Goal: Information Seeking & Learning: Learn about a topic

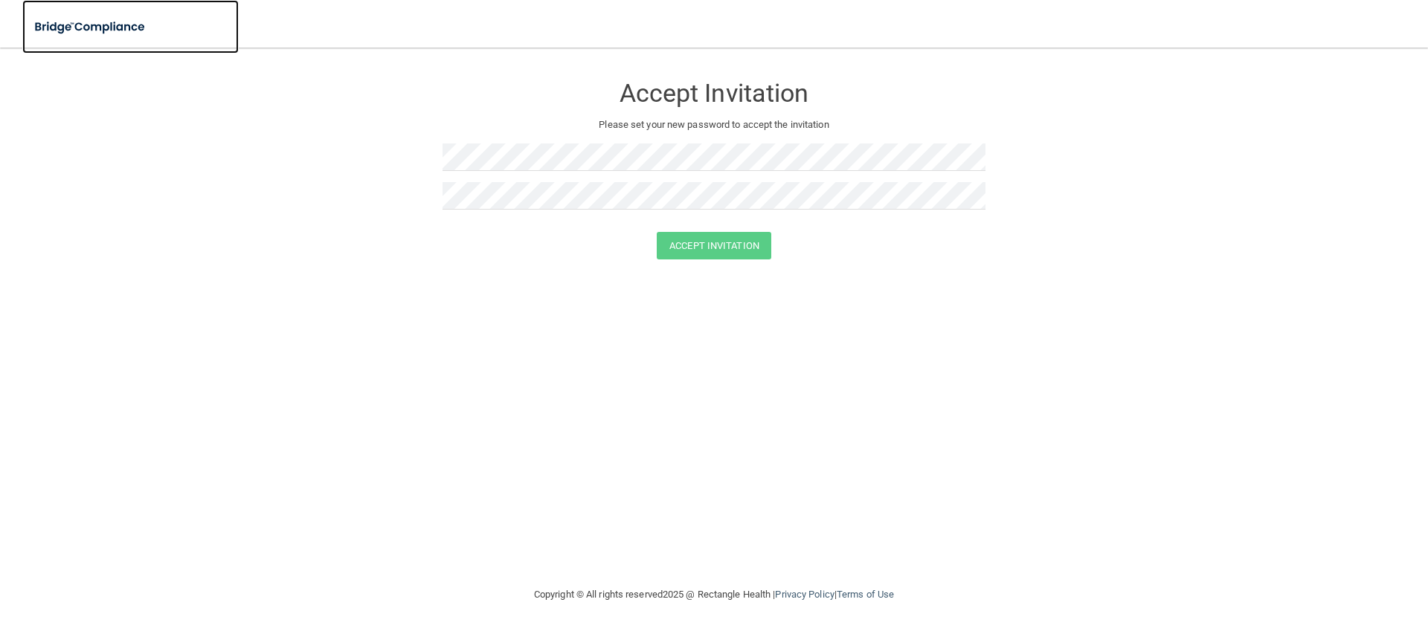
click at [92, 26] on img at bounding box center [90, 27] width 137 height 30
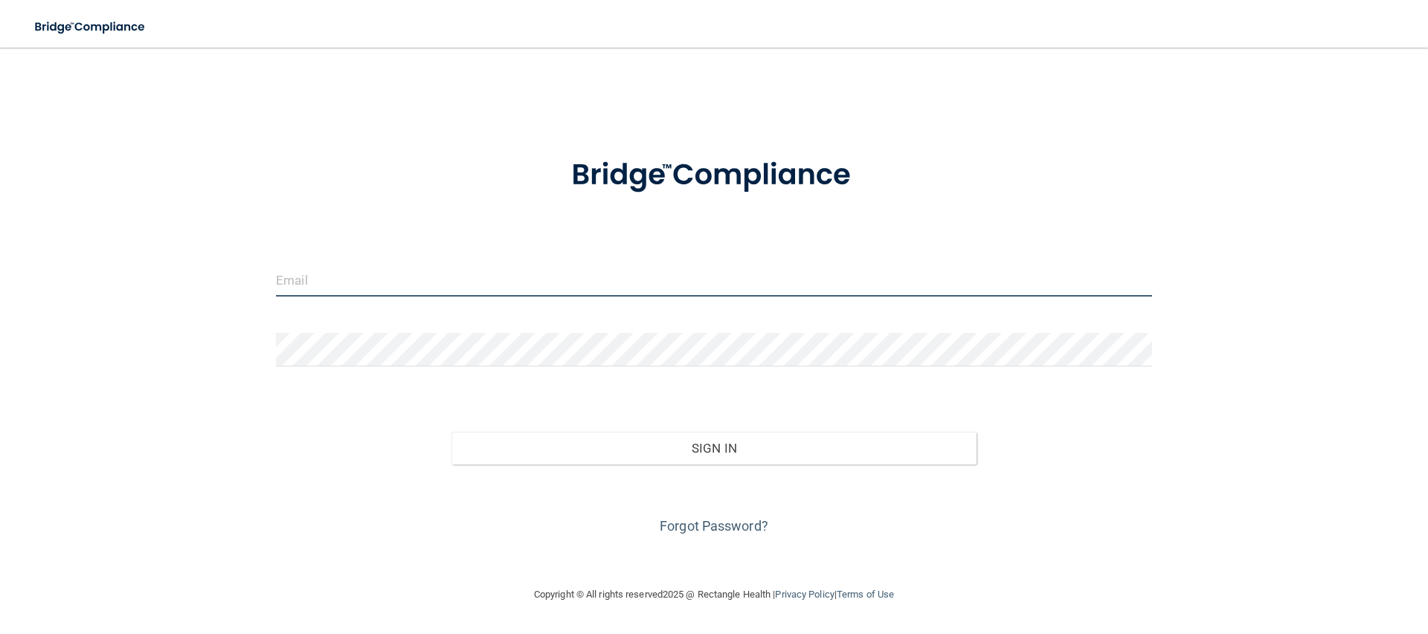
type input "[EMAIL_ADDRESS][DOMAIN_NAME]"
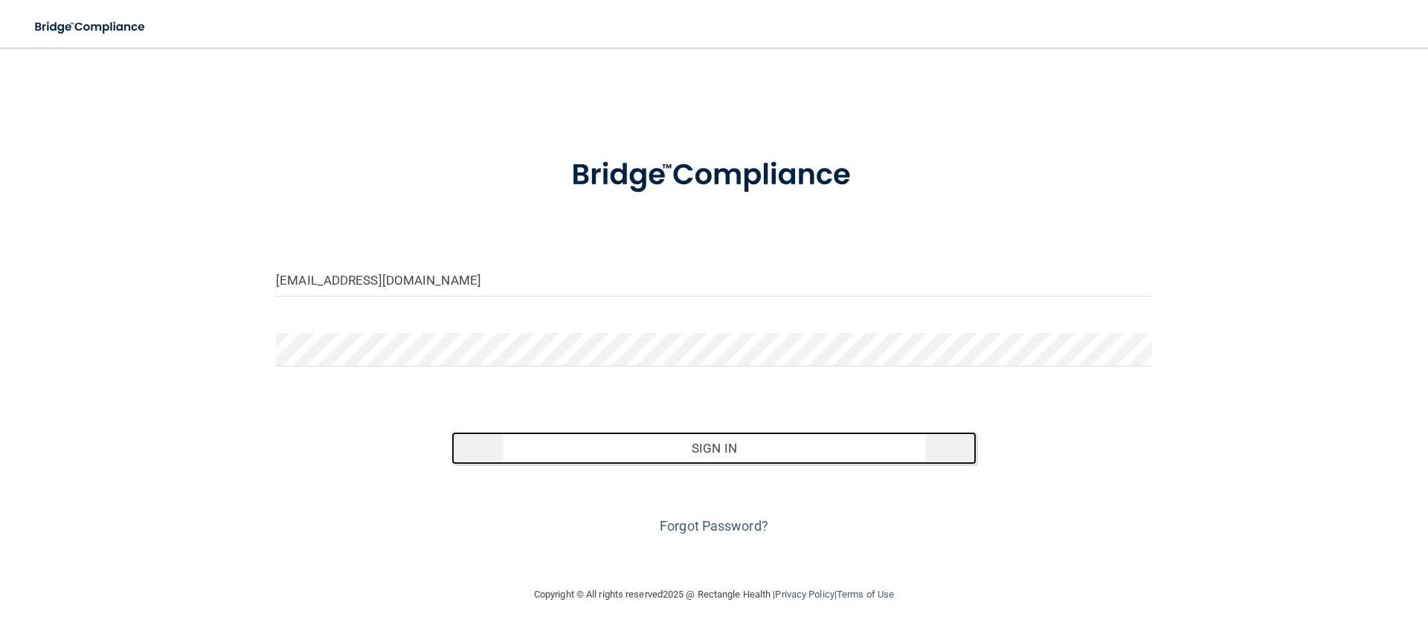
click at [662, 463] on button "Sign In" at bounding box center [714, 448] width 526 height 33
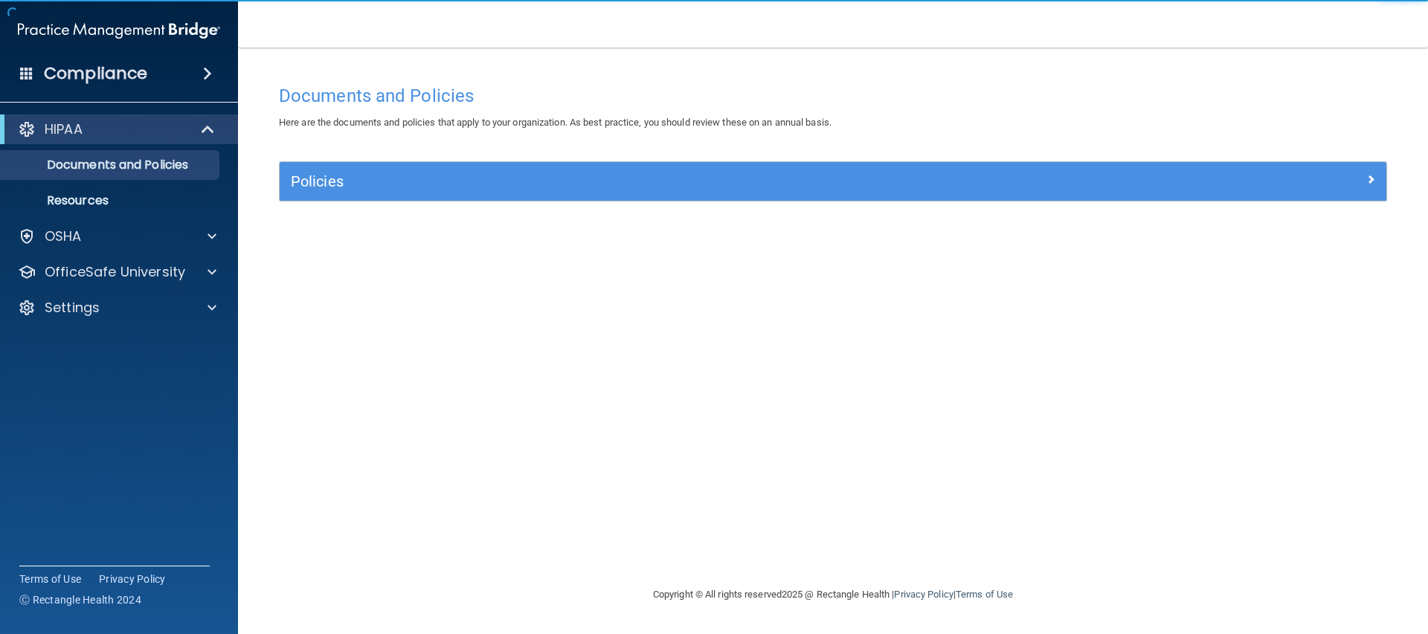
click at [475, 144] on div "Documents and Policies Here are the documents and policies that apply to your o…" at bounding box center [833, 331] width 1130 height 509
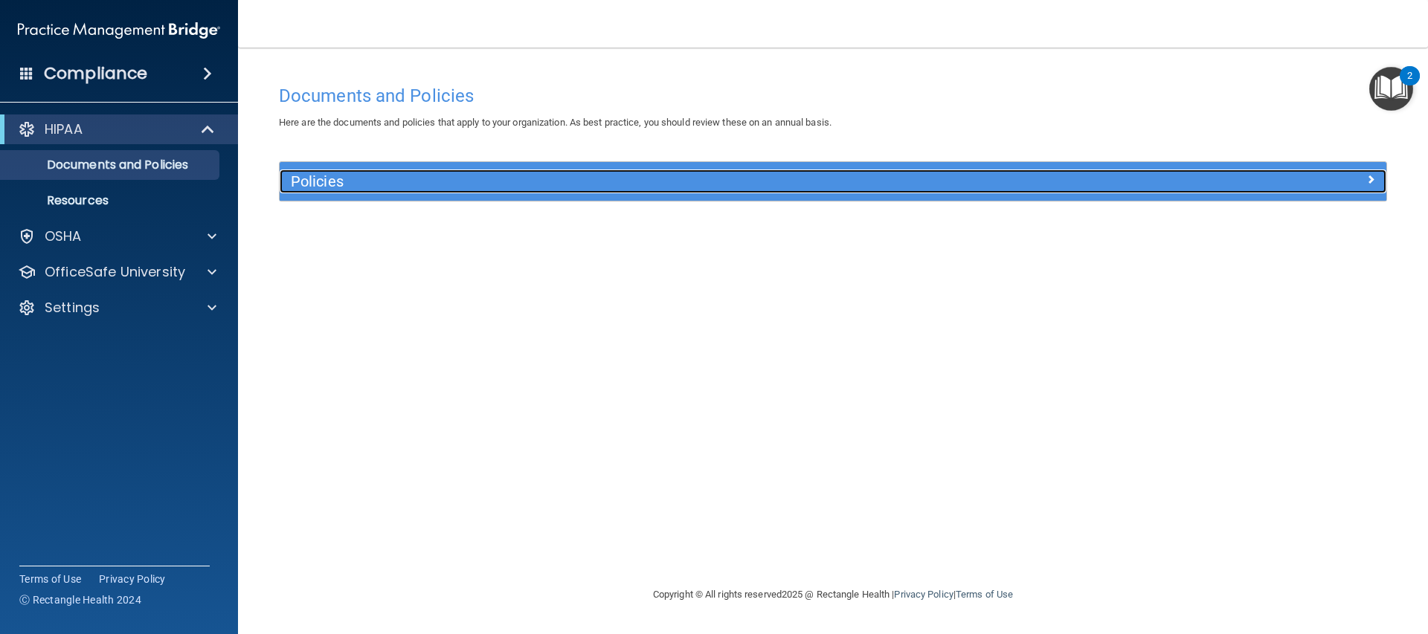
click at [372, 170] on div "Policies" at bounding box center [695, 182] width 830 height 24
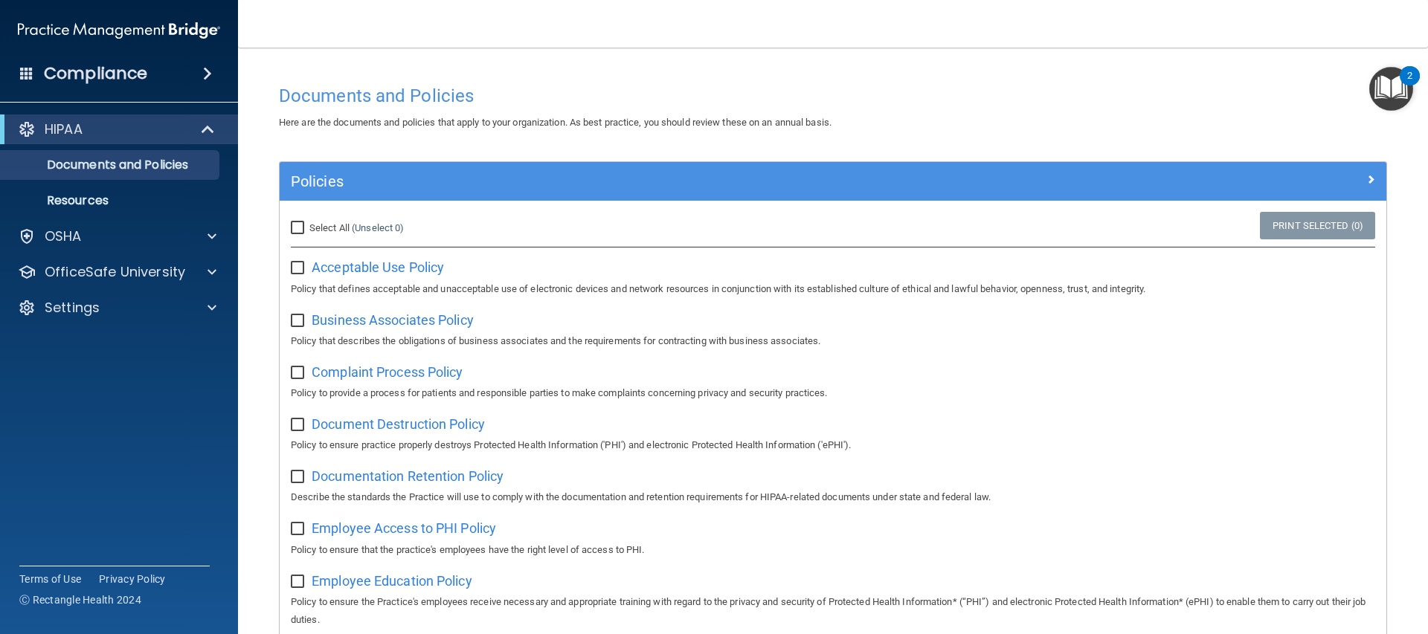
click at [1397, 89] on img "Open Resource Center, 2 new notifications" at bounding box center [1391, 89] width 44 height 44
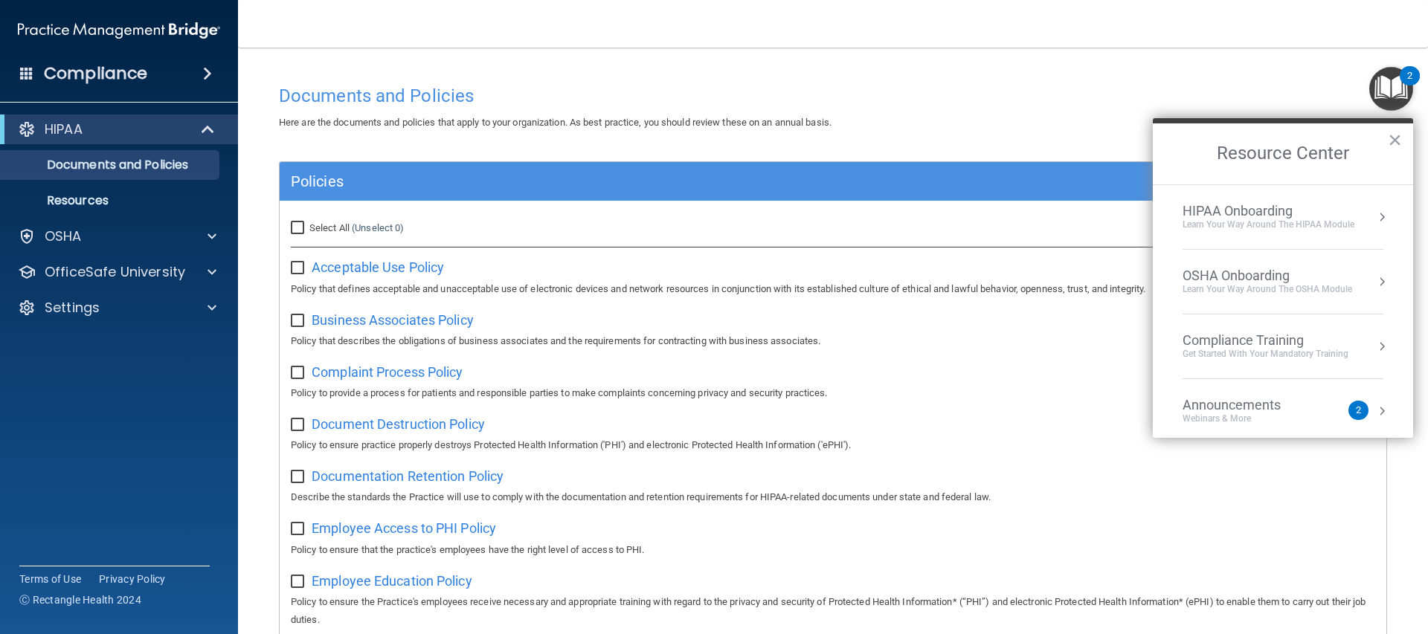
click at [1296, 196] on li "HIPAA Onboarding Learn Your Way around the HIPAA module" at bounding box center [1282, 217] width 201 height 65
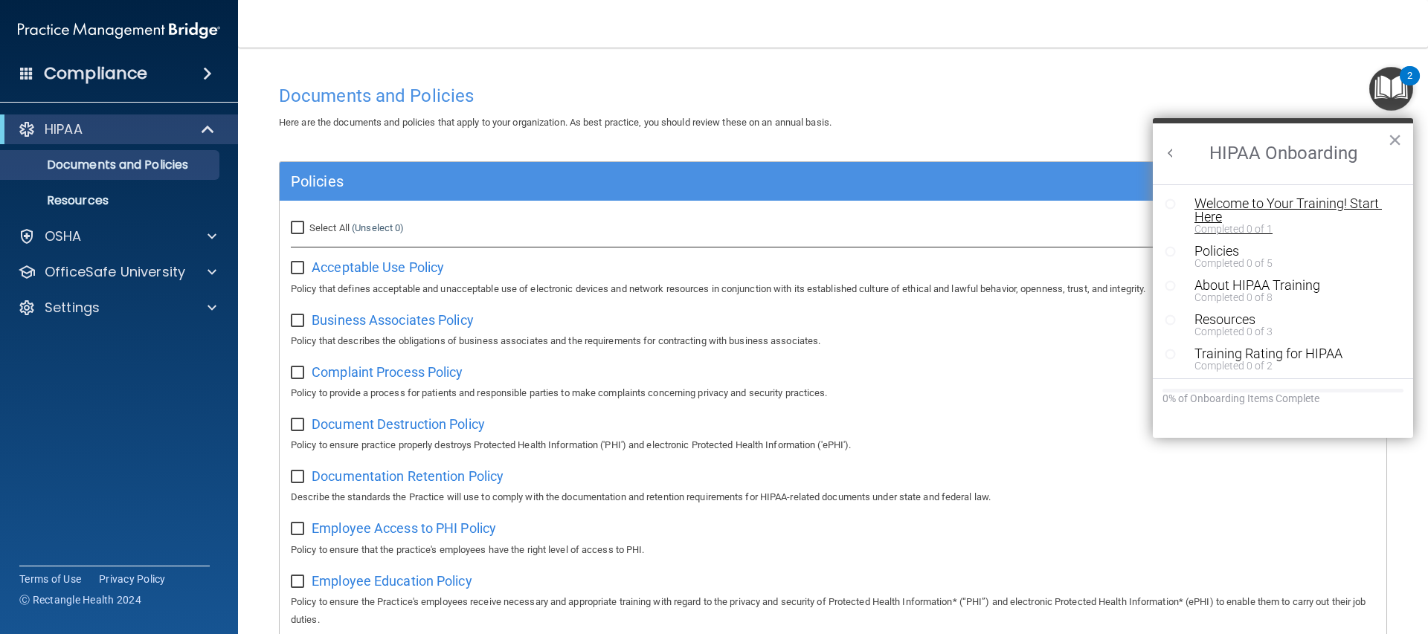
click at [1215, 213] on div "Welcome to Your Training! Start Here" at bounding box center [1288, 210] width 188 height 27
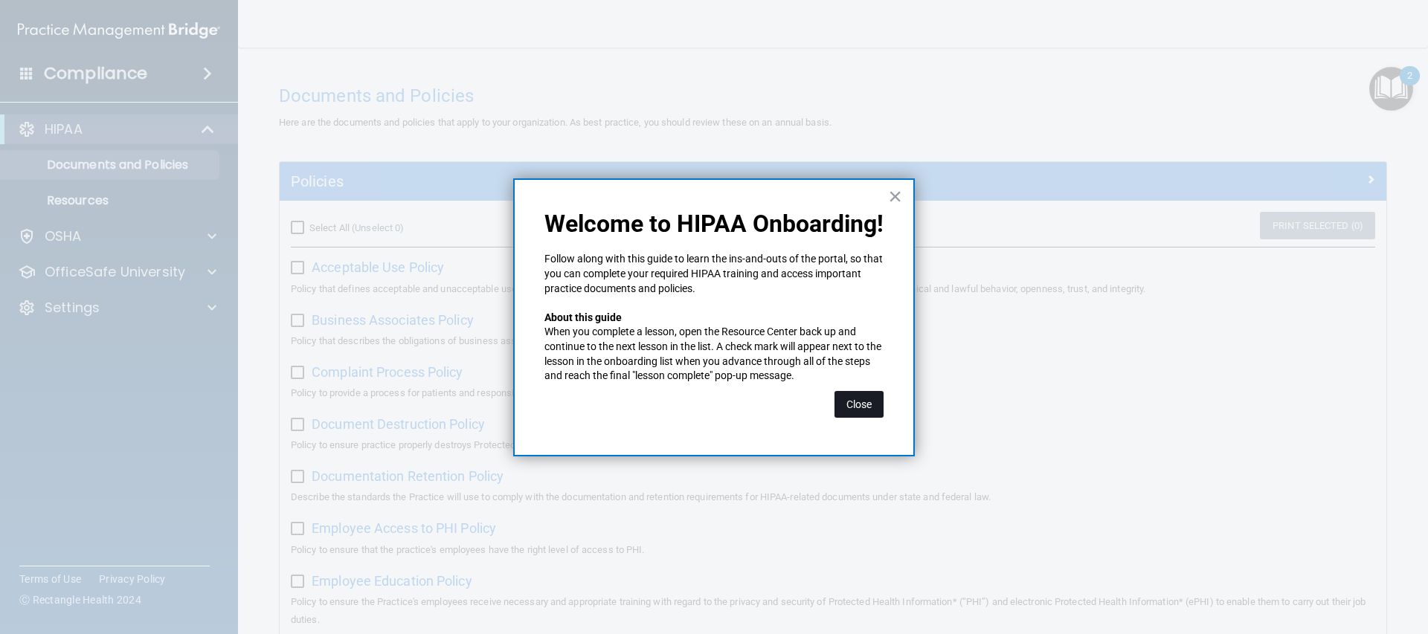
click at [867, 405] on button "Close" at bounding box center [858, 404] width 49 height 27
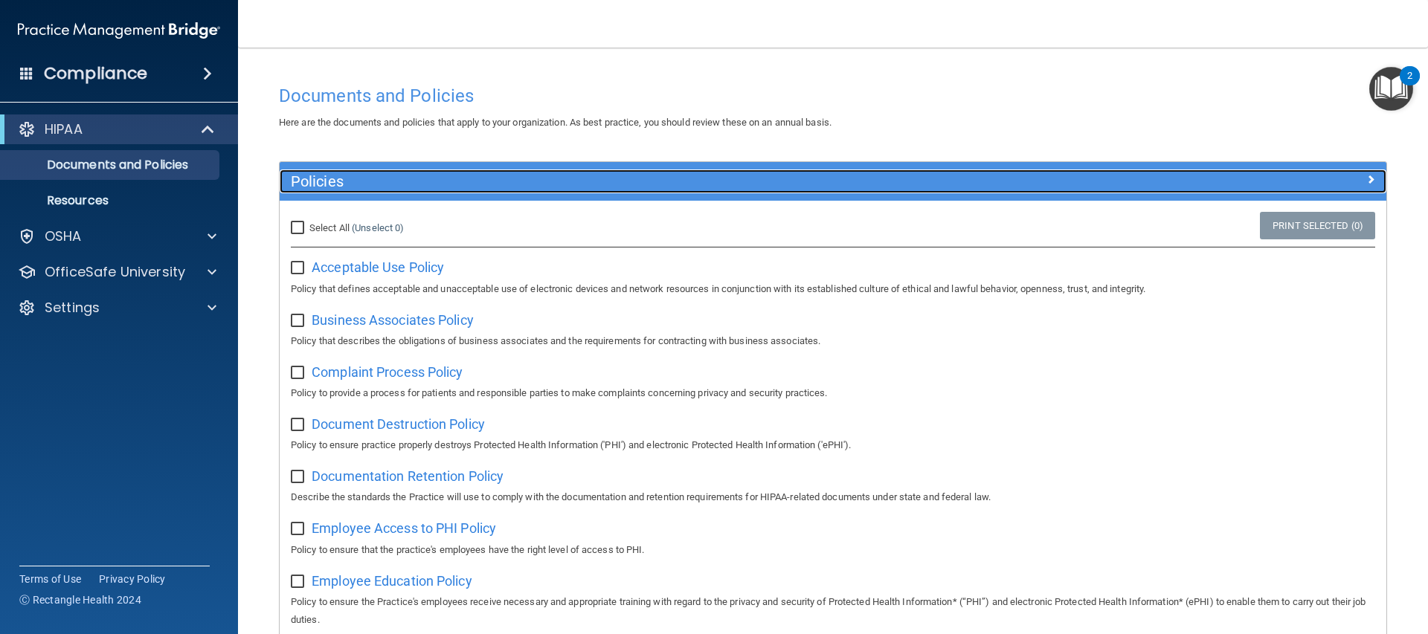
click at [1350, 183] on div at bounding box center [1247, 179] width 277 height 18
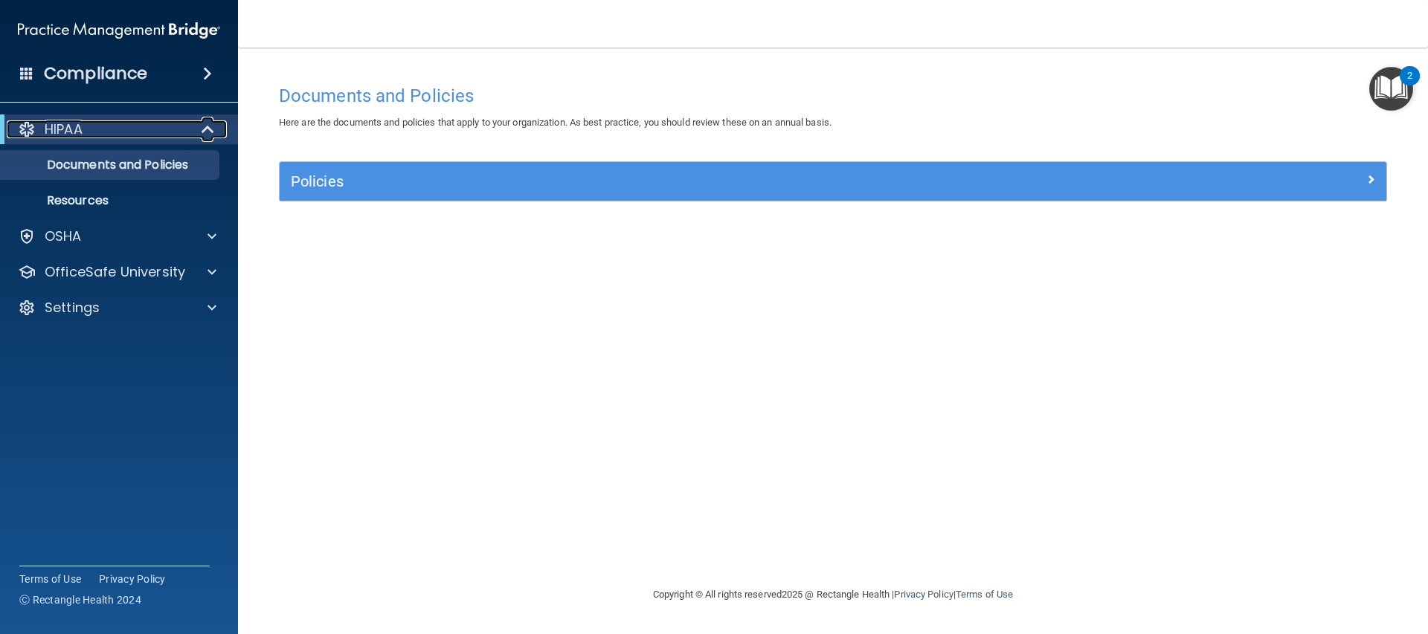
click at [203, 138] on span at bounding box center [209, 129] width 13 height 18
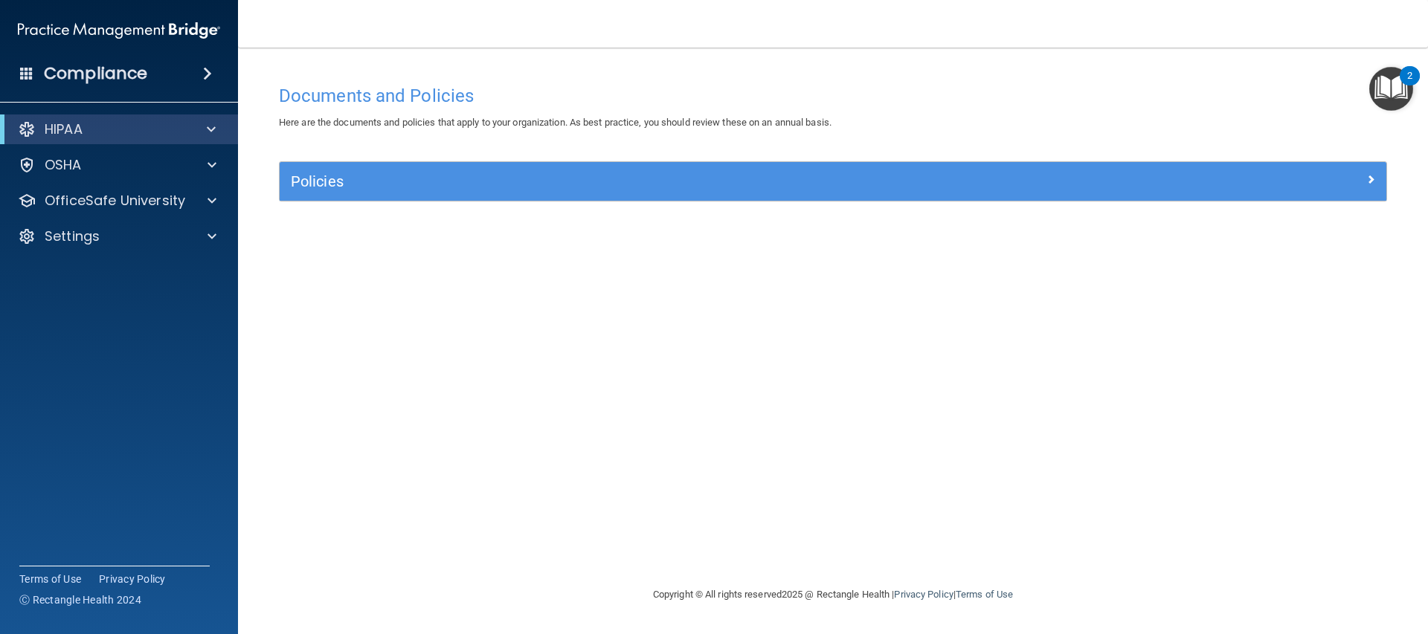
click at [142, 86] on div "Compliance" at bounding box center [119, 73] width 238 height 33
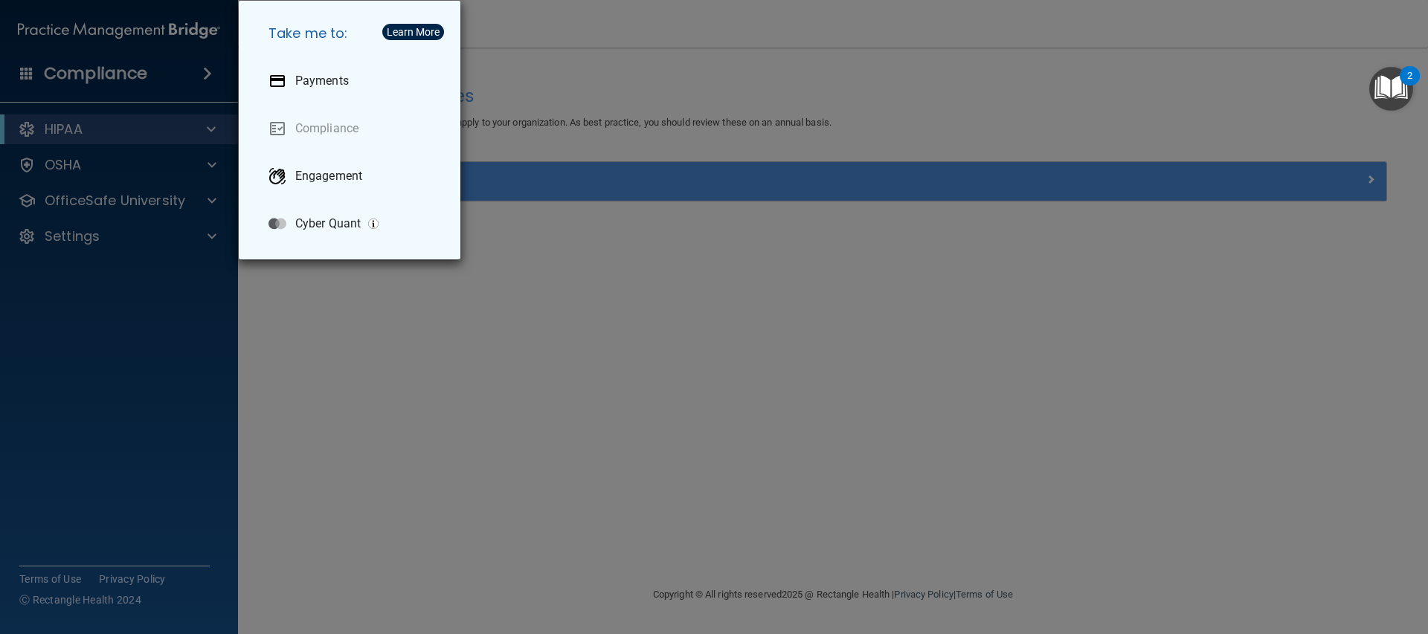
click at [157, 72] on div "Take me to: Payments Compliance Engagement Cyber Quant" at bounding box center [714, 317] width 1428 height 634
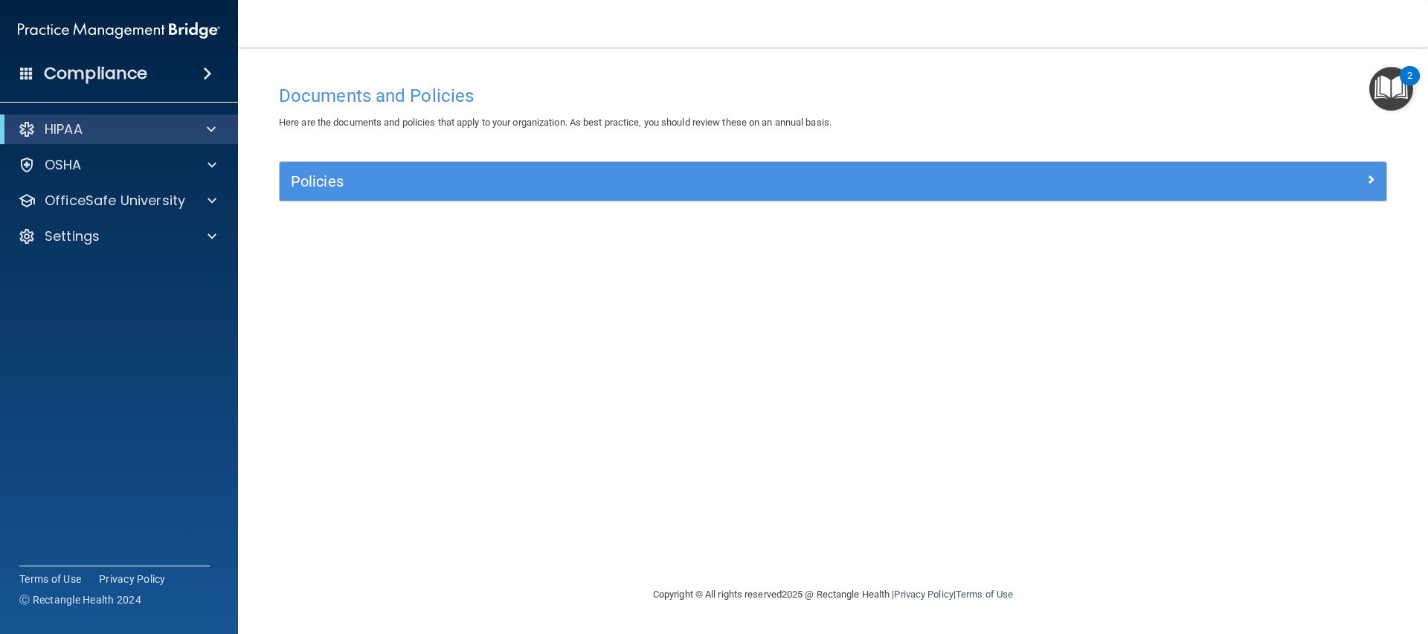
click at [1393, 101] on img "Open Resource Center, 2 new notifications" at bounding box center [1391, 89] width 44 height 44
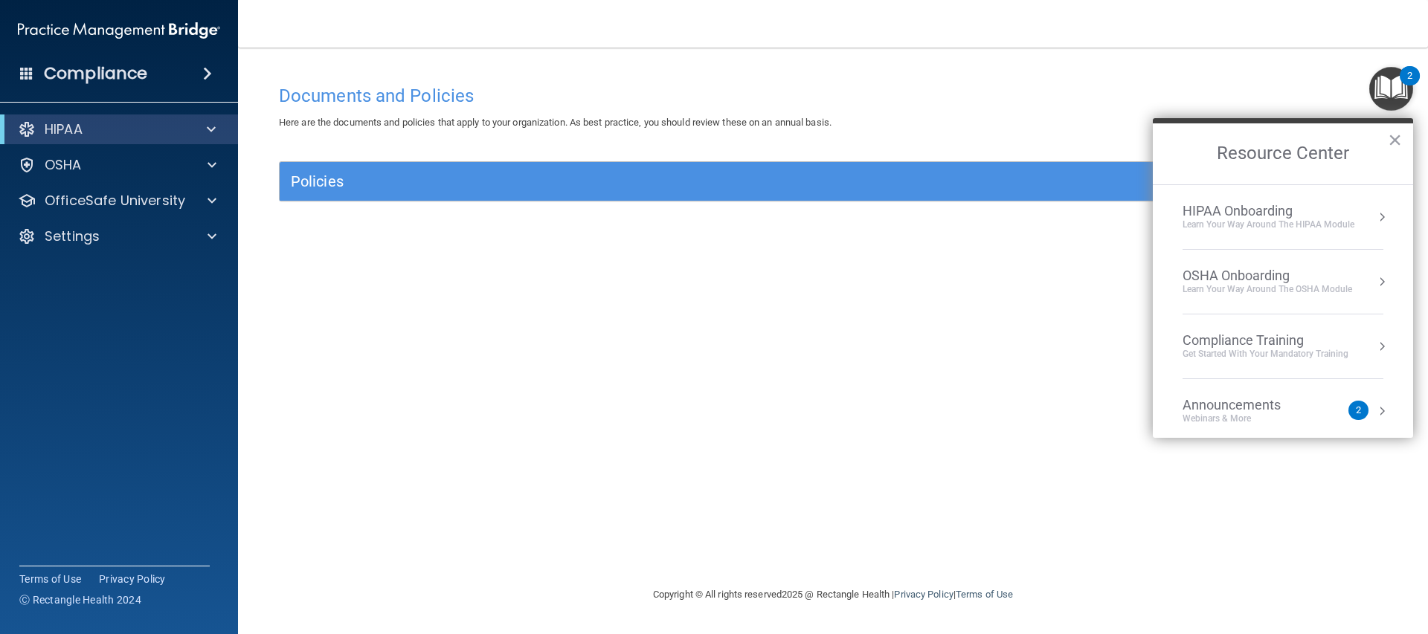
click at [1237, 409] on div "Announcements" at bounding box center [1246, 405] width 128 height 16
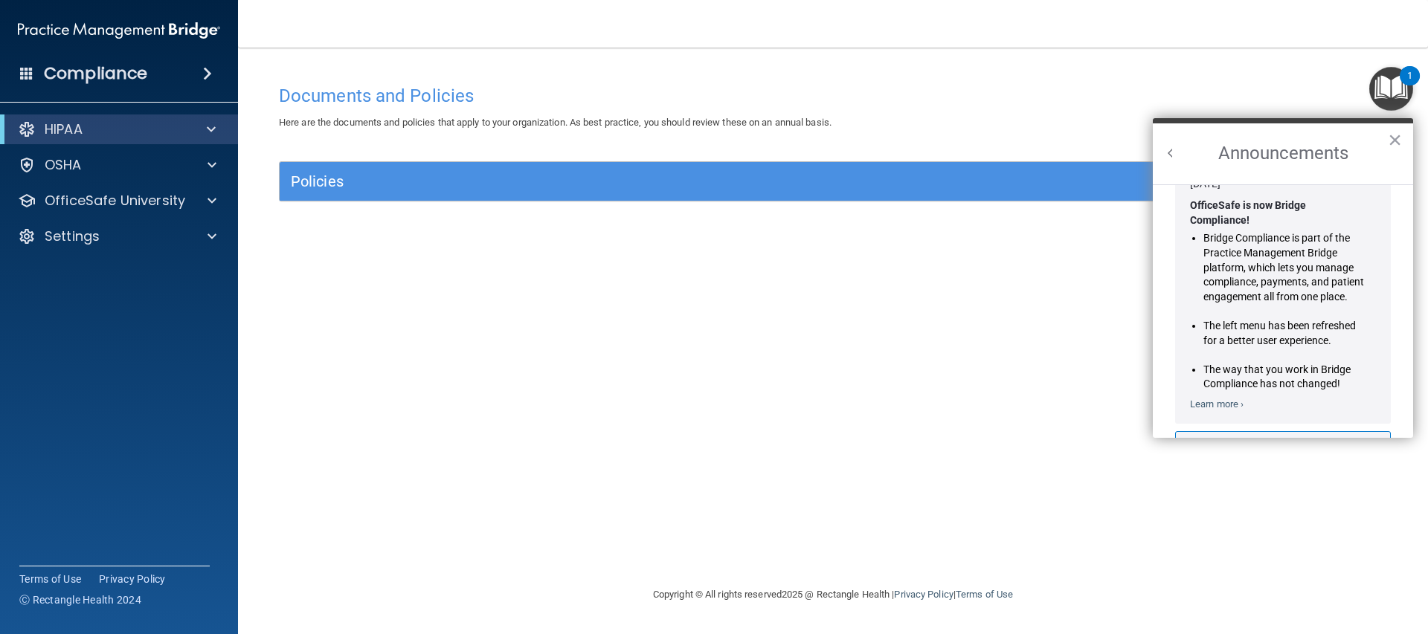
scroll to position [261, 0]
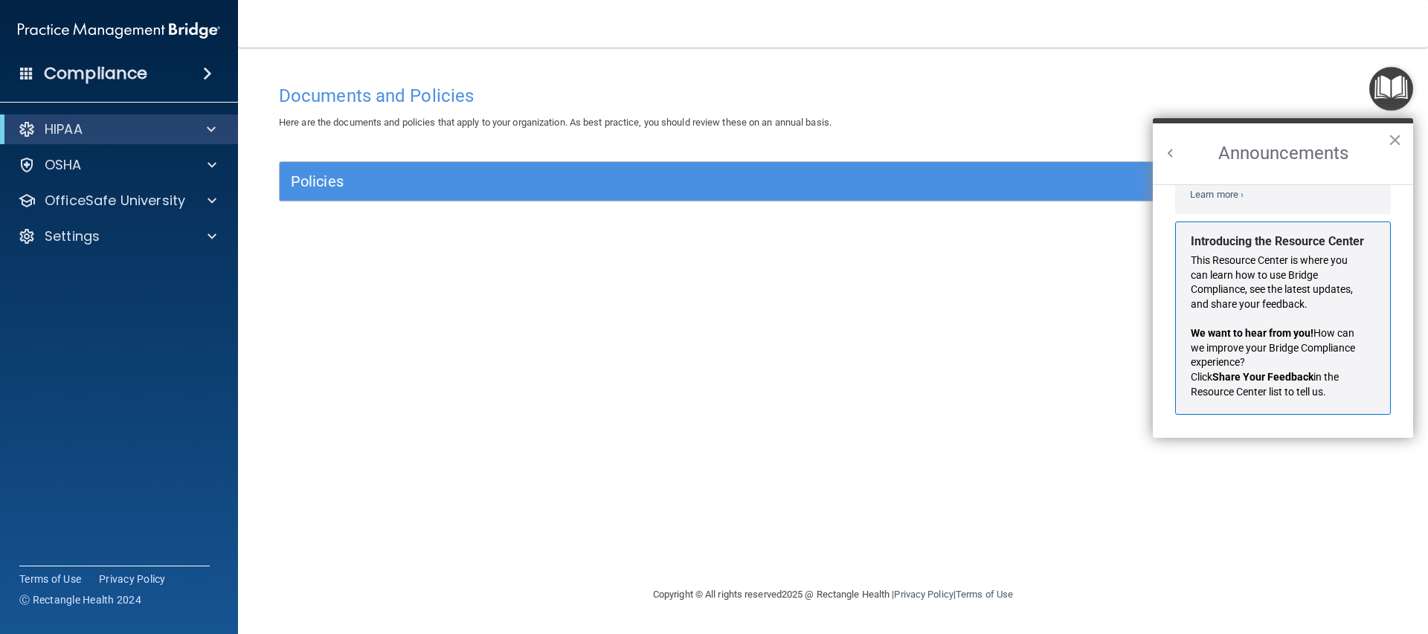
click at [1164, 152] on button "Back to Resource Center Home" at bounding box center [1170, 153] width 15 height 15
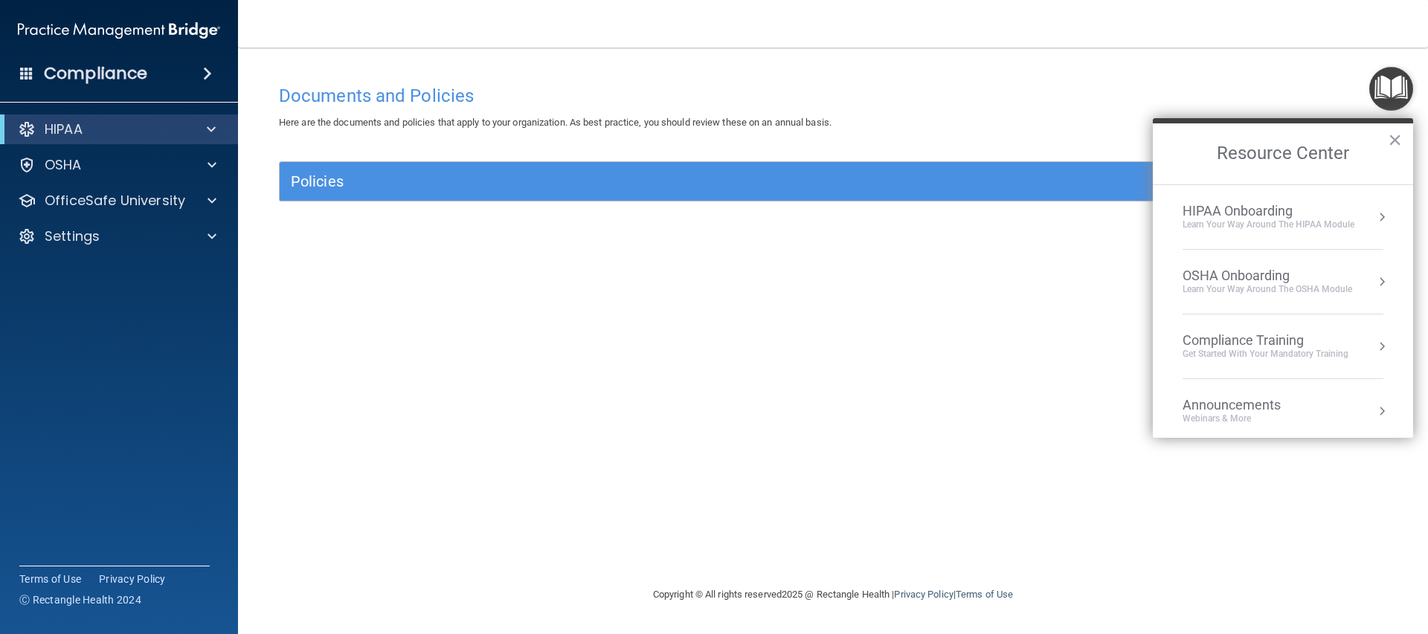
scroll to position [242, 0]
click at [101, 199] on p "OfficeSafe University" at bounding box center [115, 201] width 141 height 18
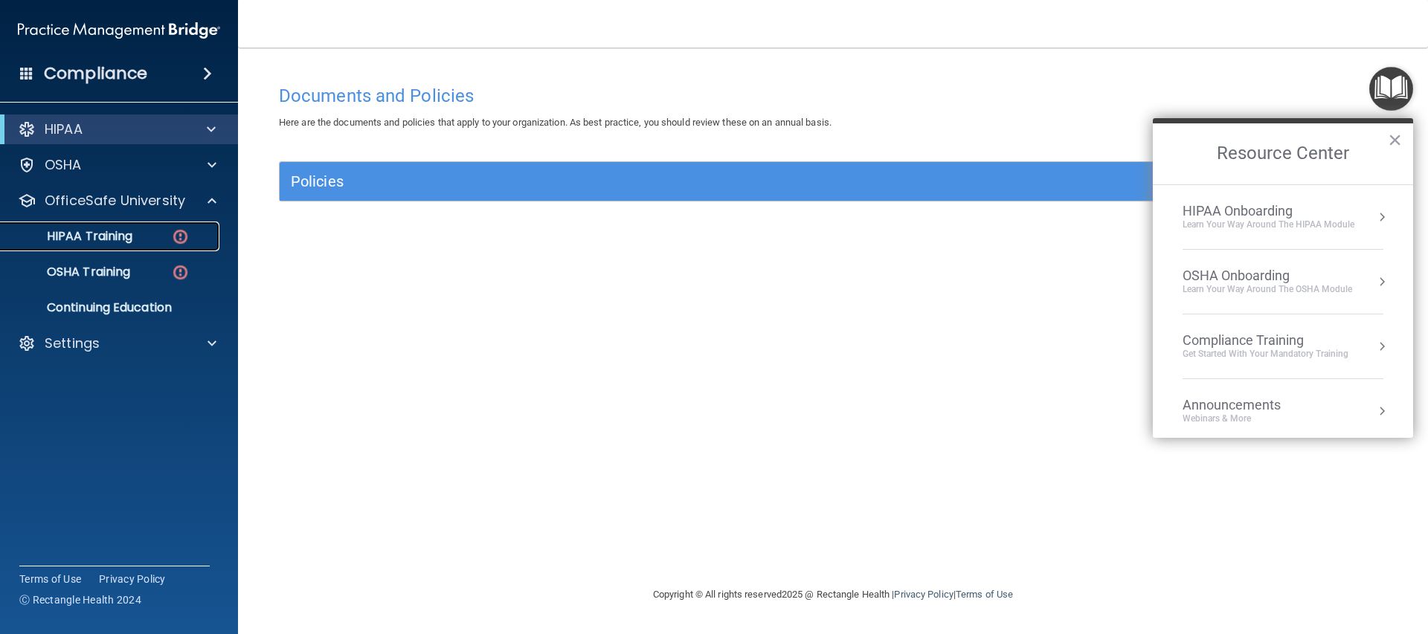
click at [143, 239] on div "HIPAA Training" at bounding box center [111, 236] width 203 height 15
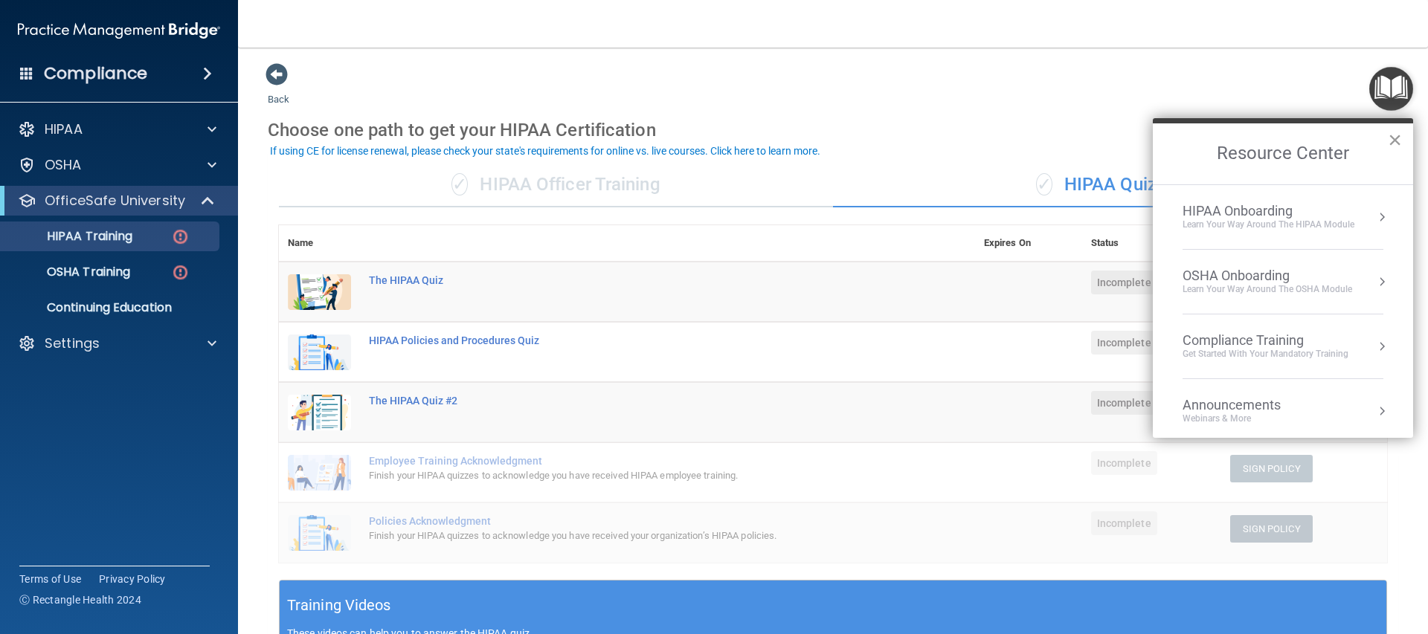
click at [1399, 131] on button "×" at bounding box center [1395, 140] width 14 height 24
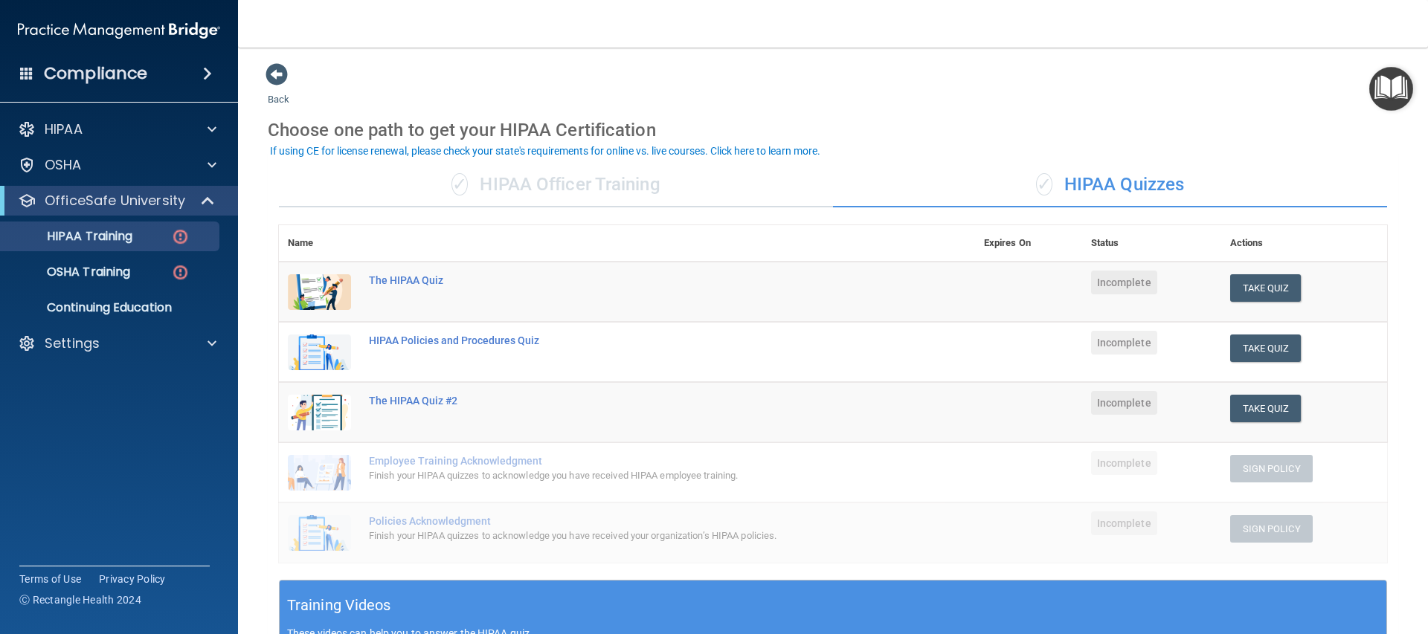
click at [532, 182] on div "✓ HIPAA Officer Training" at bounding box center [556, 185] width 554 height 45
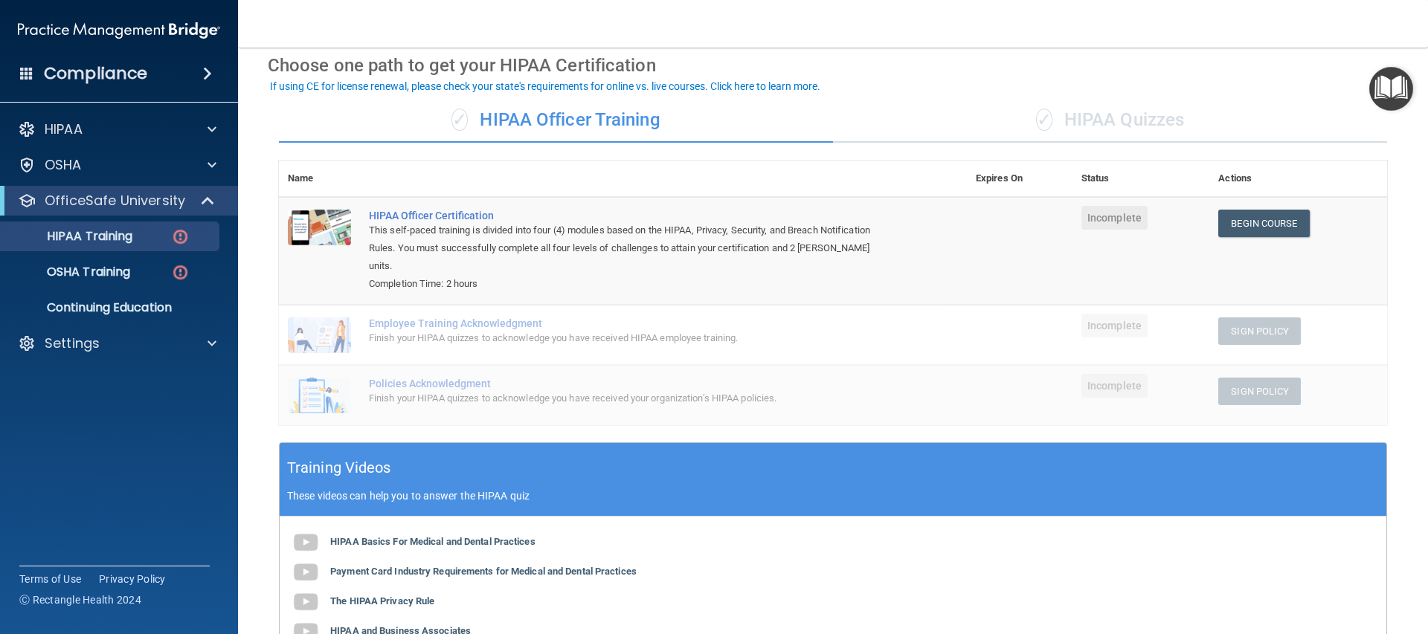
scroll to position [33, 0]
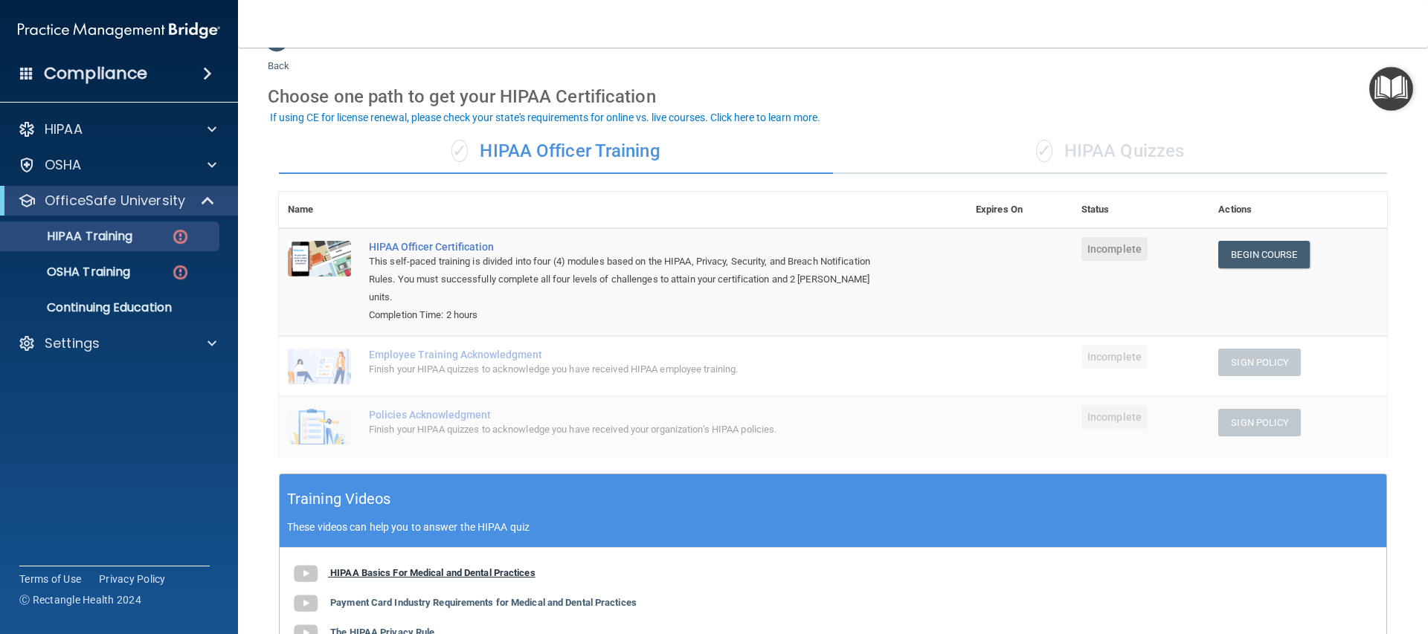
click at [486, 567] on b "HIPAA Basics For Medical and Dental Practices" at bounding box center [432, 572] width 205 height 11
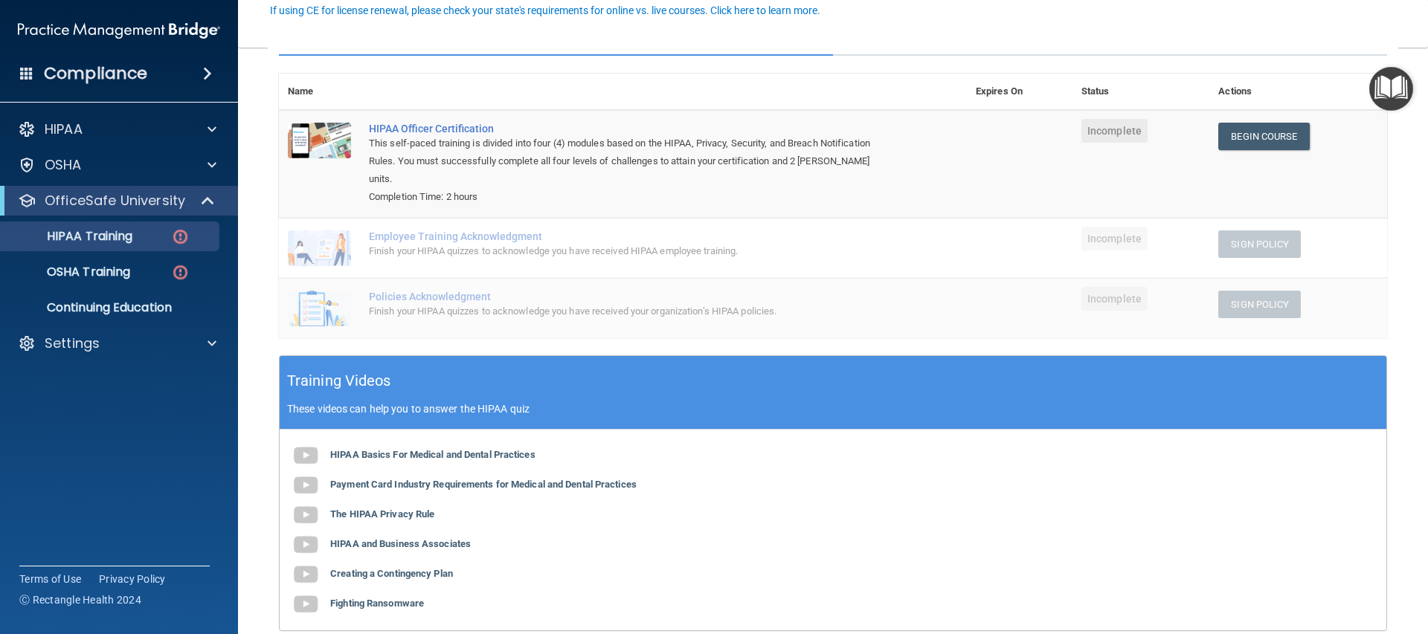
scroll to position [190, 0]
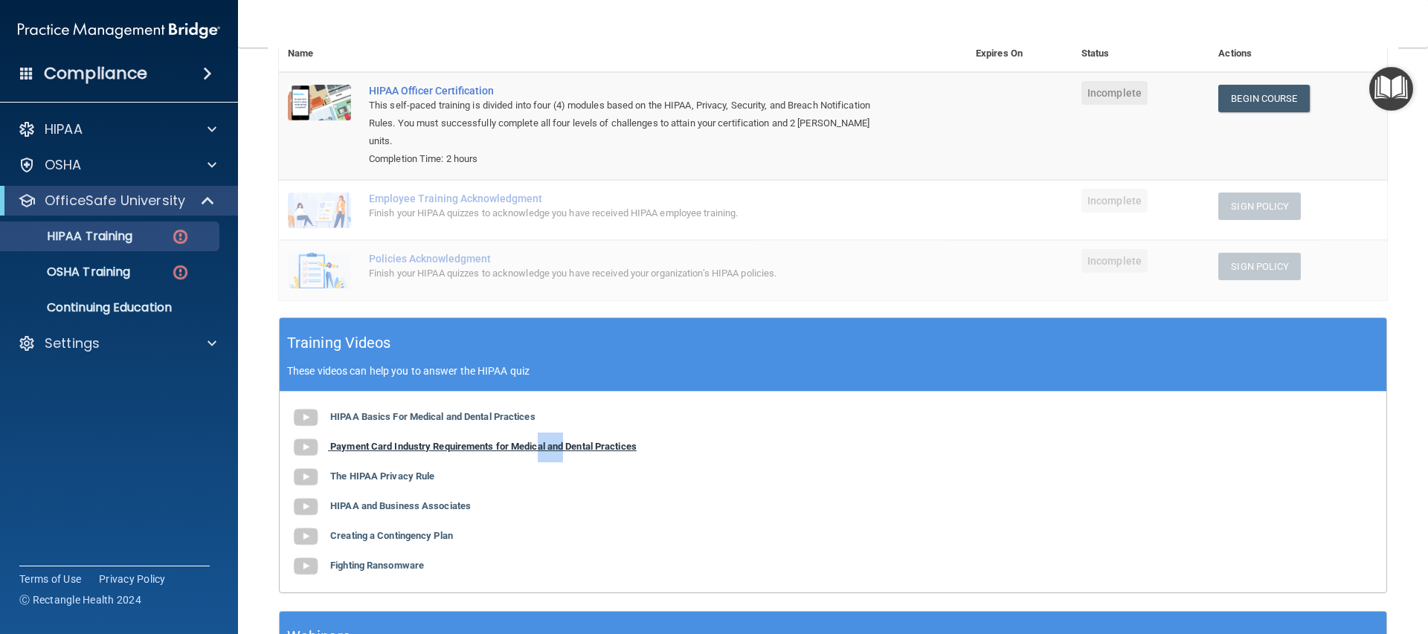
drag, startPoint x: 540, startPoint y: 432, endPoint x: 567, endPoint y: 427, distance: 27.3
click at [567, 441] on b "Payment Card Industry Requirements for Medical and Dental Practices" at bounding box center [483, 446] width 306 height 11
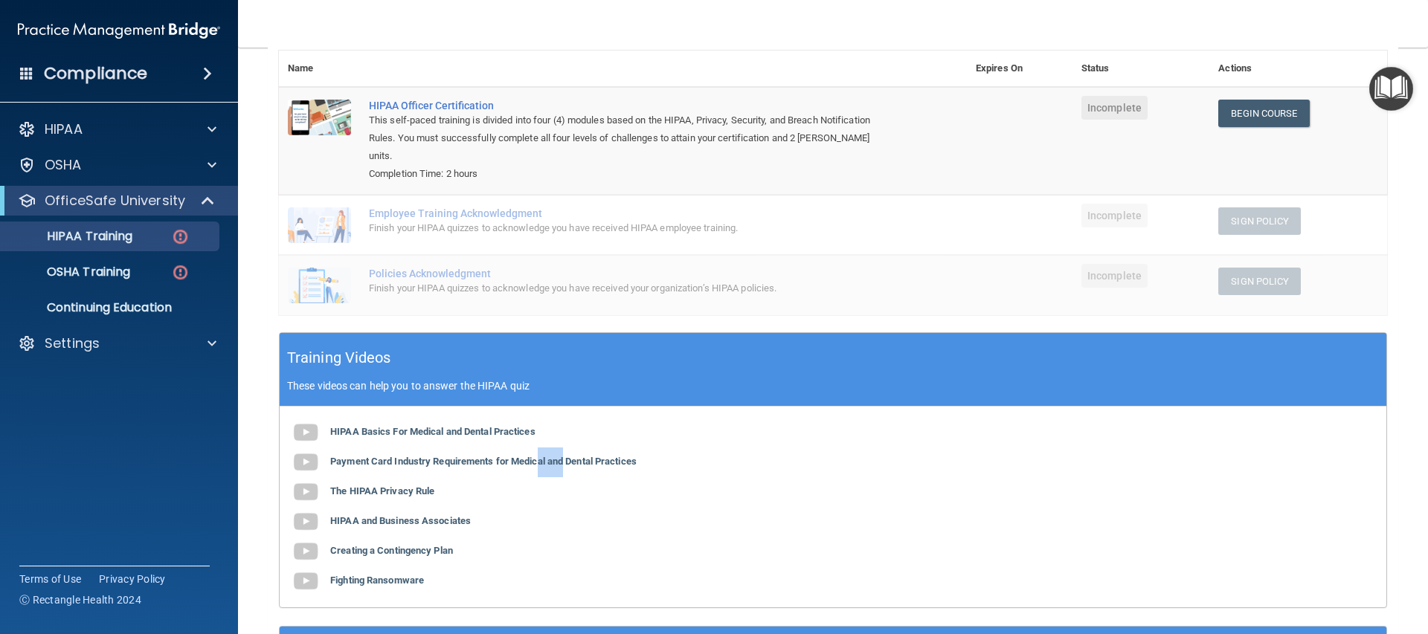
scroll to position [0, 0]
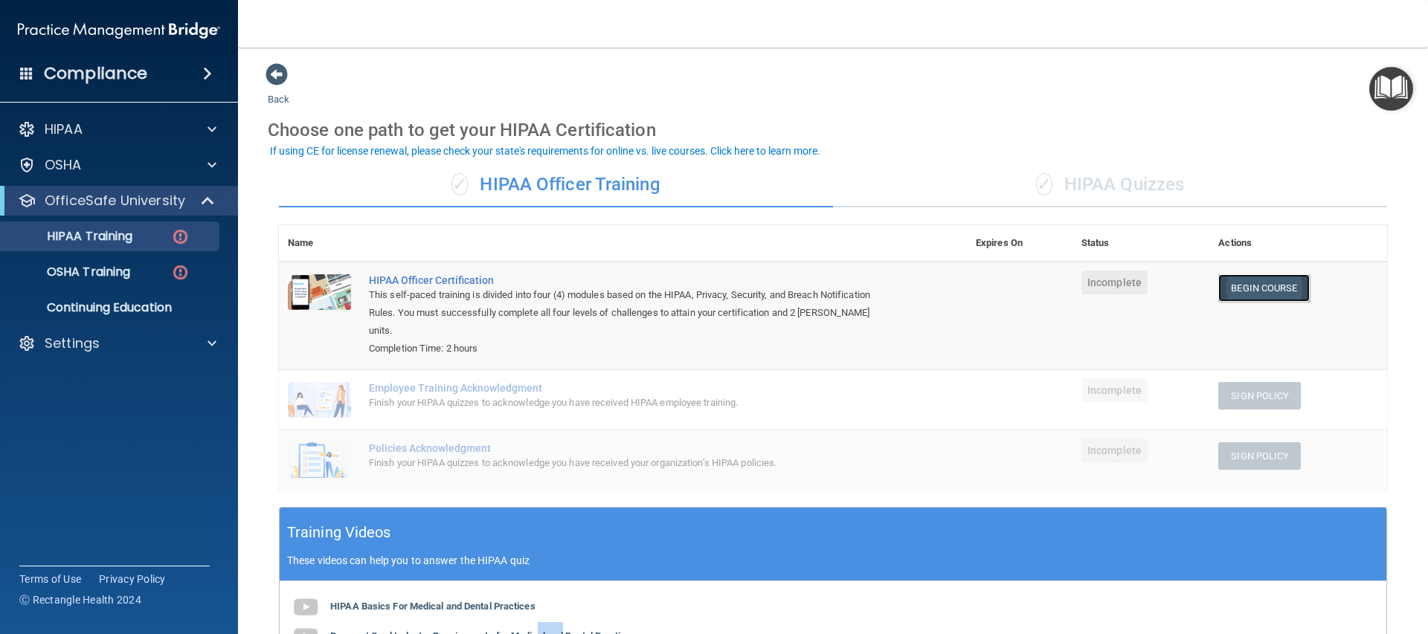
click at [1237, 280] on link "Begin Course" at bounding box center [1263, 288] width 91 height 28
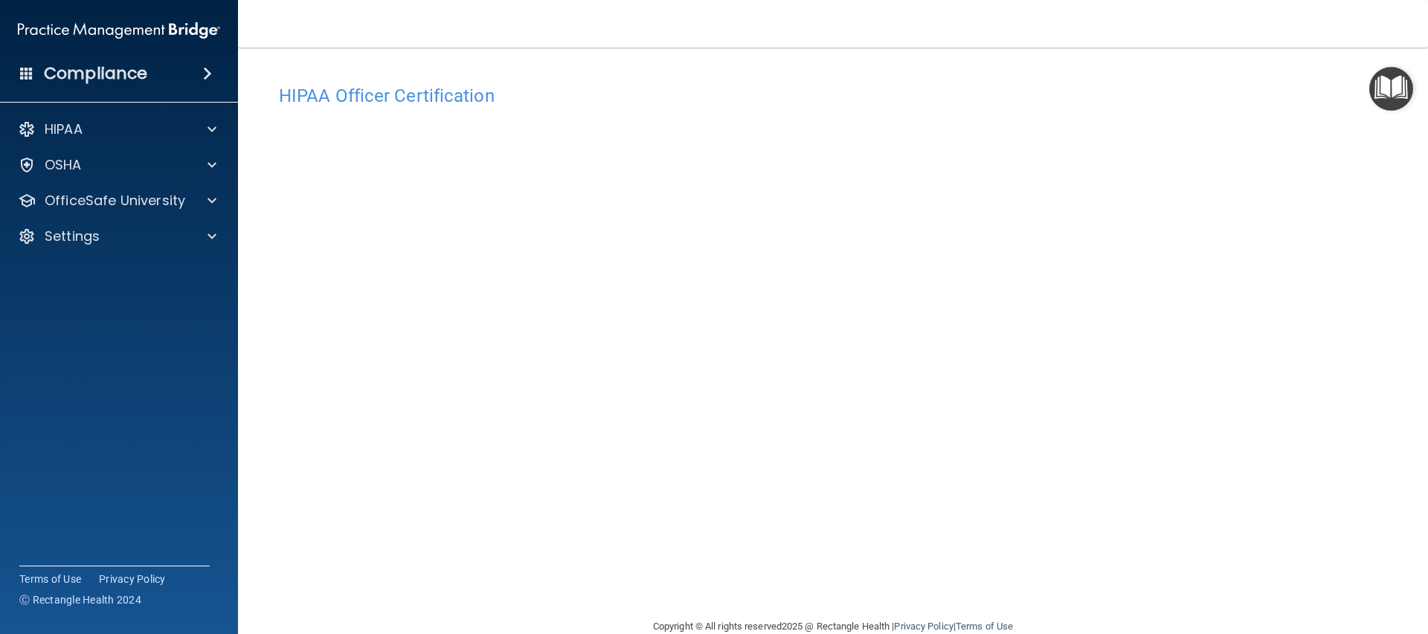
click at [1109, 109] on div "HIPAA Officer Certification" at bounding box center [833, 95] width 1130 height 36
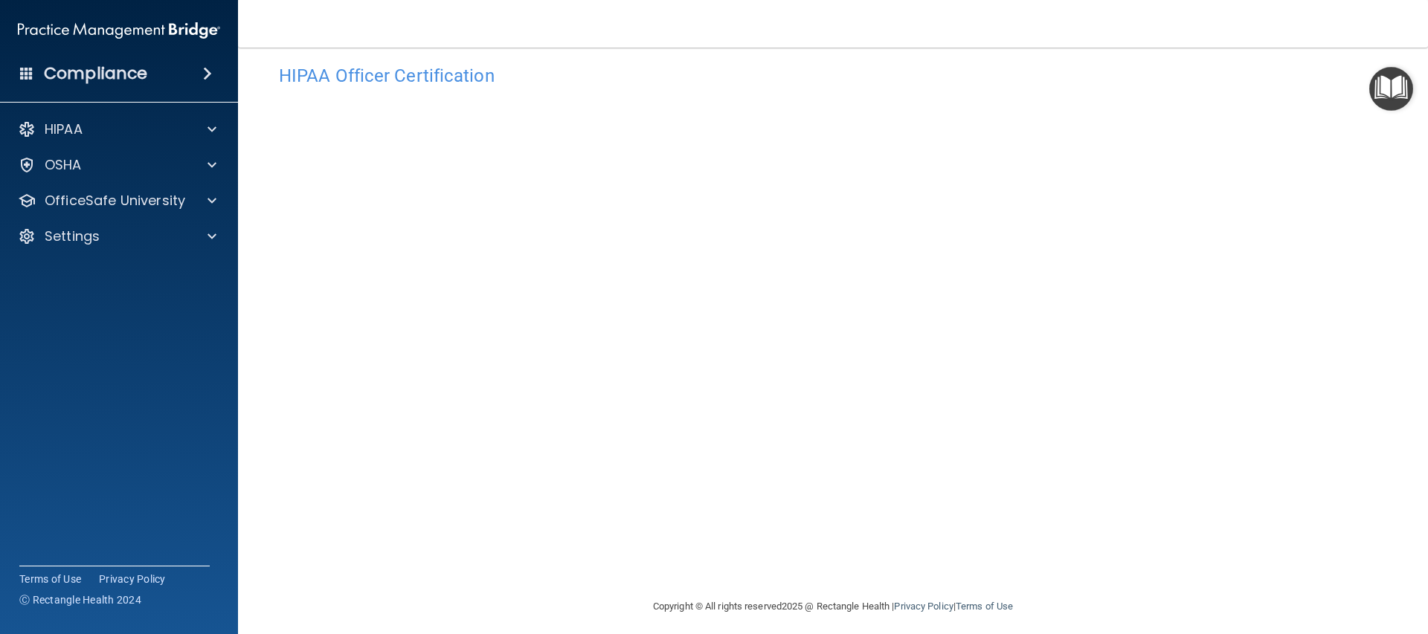
scroll to position [17, 0]
